Goal: Task Accomplishment & Management: Use online tool/utility

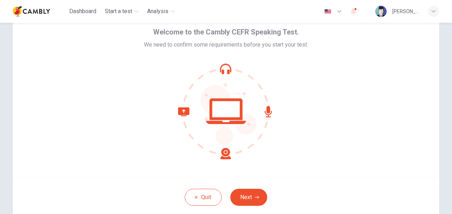
scroll to position [68, 0]
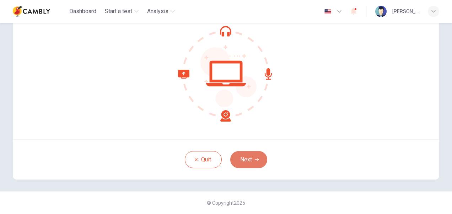
click at [250, 162] on button "Next" at bounding box center [248, 159] width 37 height 17
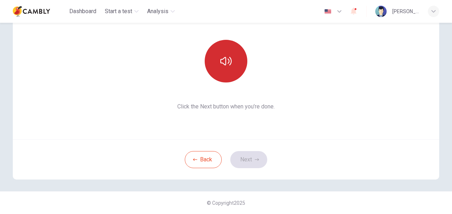
click at [231, 67] on button "button" at bounding box center [225, 61] width 43 height 43
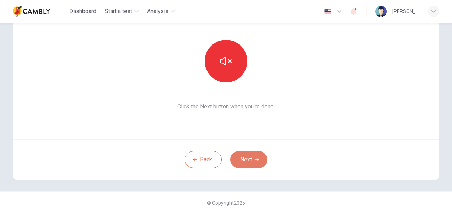
click at [248, 161] on button "Next" at bounding box center [248, 159] width 37 height 17
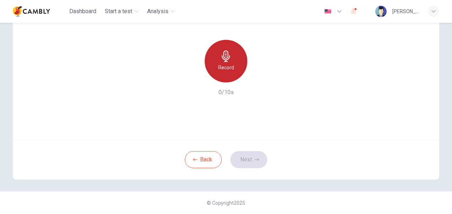
click at [219, 64] on h6 "Record" at bounding box center [226, 67] width 16 height 9
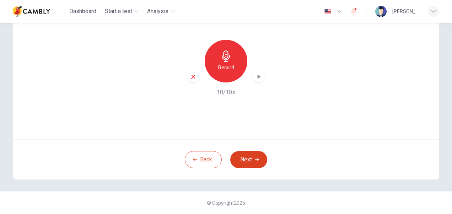
click at [251, 163] on button "Next" at bounding box center [248, 159] width 37 height 17
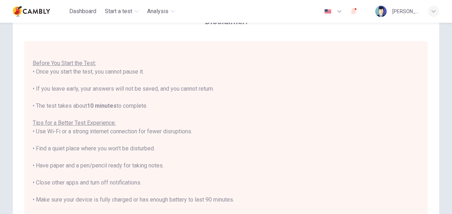
scroll to position [71, 0]
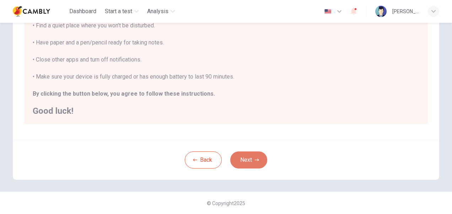
click at [249, 162] on button "Next" at bounding box center [248, 159] width 37 height 17
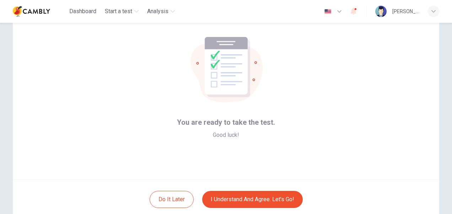
scroll to position [68, 0]
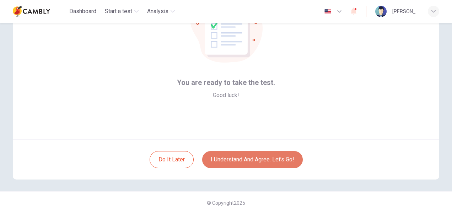
click at [252, 161] on button "I understand and agree. Let’s go!" at bounding box center [252, 159] width 100 height 17
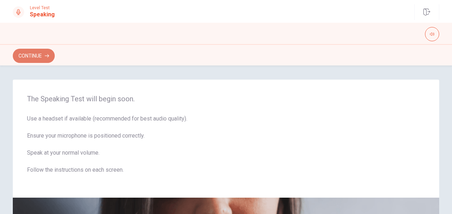
click at [39, 56] on button "Continue" at bounding box center [34, 56] width 42 height 14
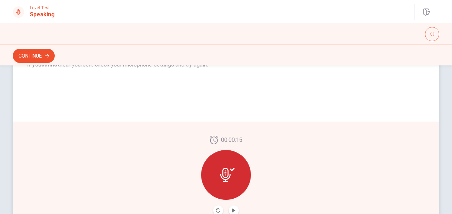
scroll to position [212, 0]
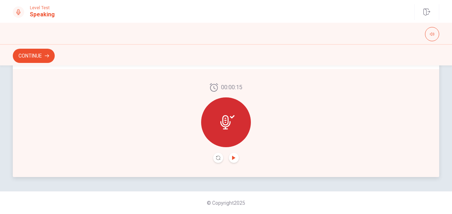
click at [232, 157] on icon "Play Audio" at bounding box center [233, 157] width 3 height 4
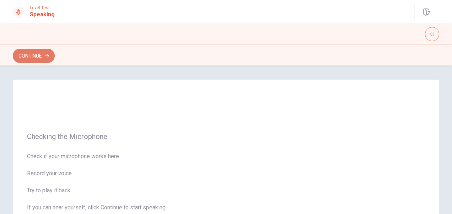
click at [32, 55] on button "Continue" at bounding box center [34, 56] width 42 height 14
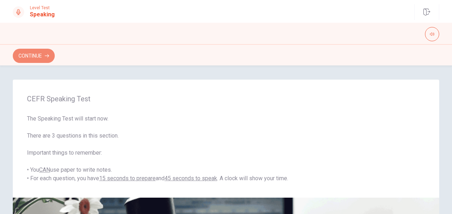
click at [43, 57] on button "Continue" at bounding box center [34, 56] width 42 height 14
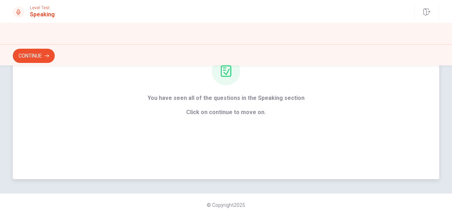
scroll to position [87, 0]
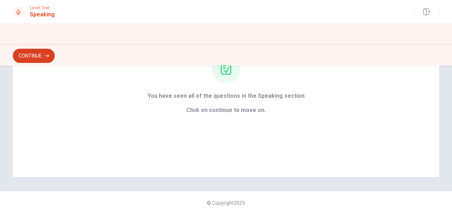
click at [30, 53] on button "Continue" at bounding box center [34, 56] width 42 height 14
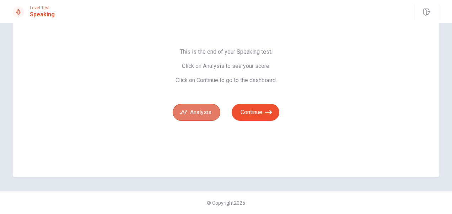
click at [193, 110] on button "Analysis" at bounding box center [197, 112] width 48 height 17
